Goal: Information Seeking & Learning: Understand process/instructions

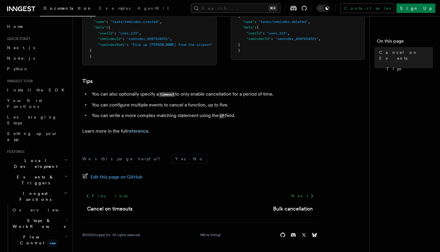
scroll to position [422, 0]
click at [145, 134] on link "reference" at bounding box center [137, 131] width 21 height 6
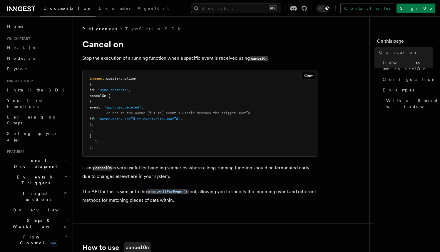
click at [97, 30] on span "References" at bounding box center [99, 29] width 35 height 6
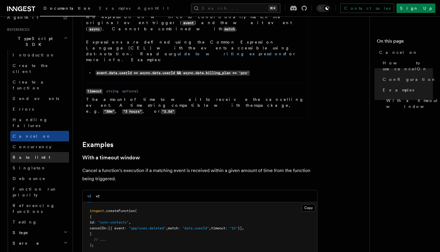
scroll to position [317, 0]
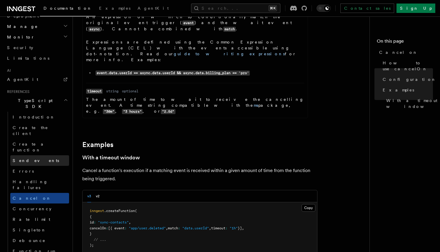
click at [31, 158] on span "Send events" at bounding box center [36, 160] width 46 height 5
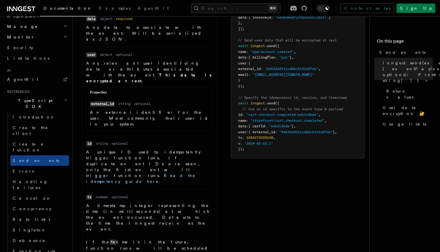
scroll to position [346, 0]
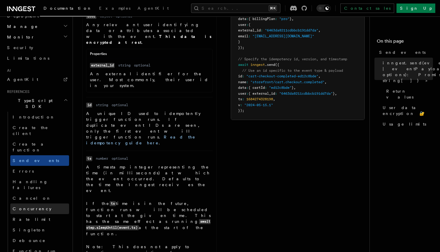
click at [35, 206] on span "Concurrency" at bounding box center [32, 208] width 39 height 5
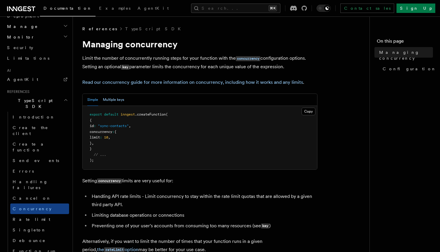
click at [109, 99] on button "Multiple keys" at bounding box center [113, 100] width 21 height 12
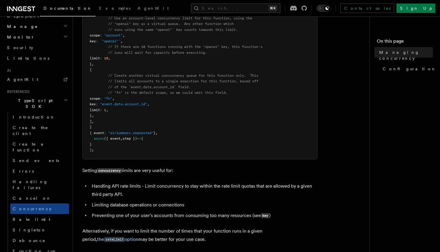
scroll to position [126, 0]
